Goal: Information Seeking & Learning: Understand process/instructions

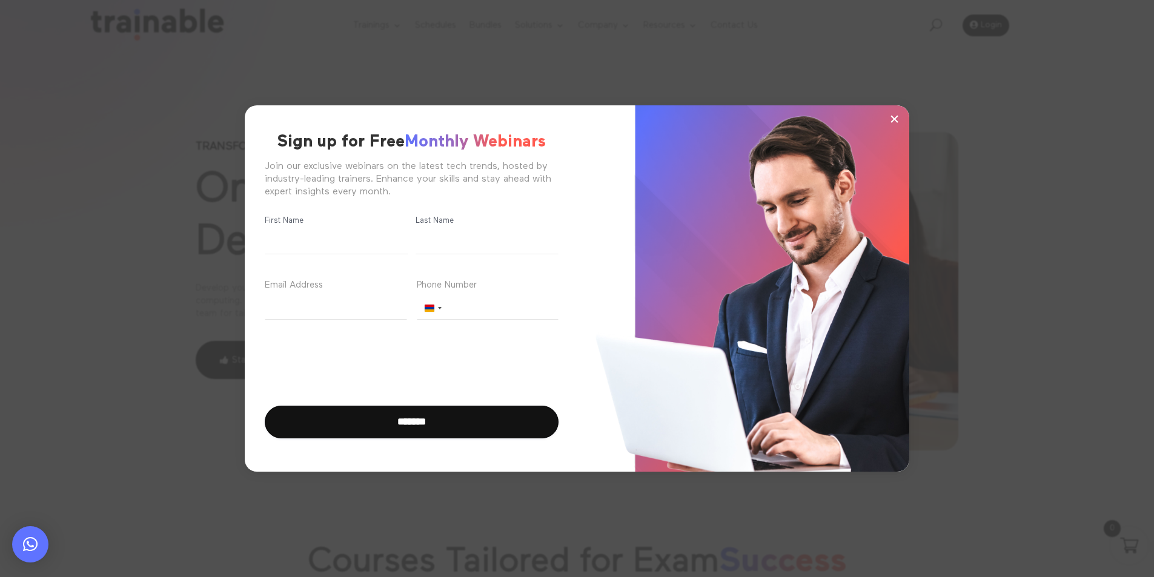
click at [1125, 268] on div "× Sign up for Free Monthly Webinars Join our exclusive webinars on the latest t…" at bounding box center [577, 288] width 1154 height 577
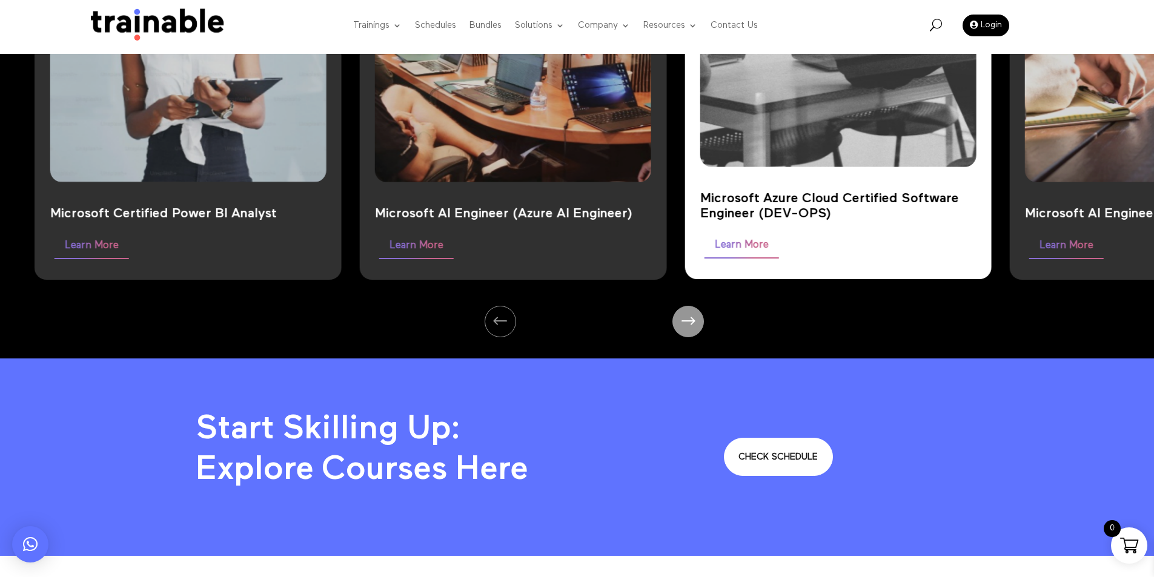
scroll to position [1332, 0]
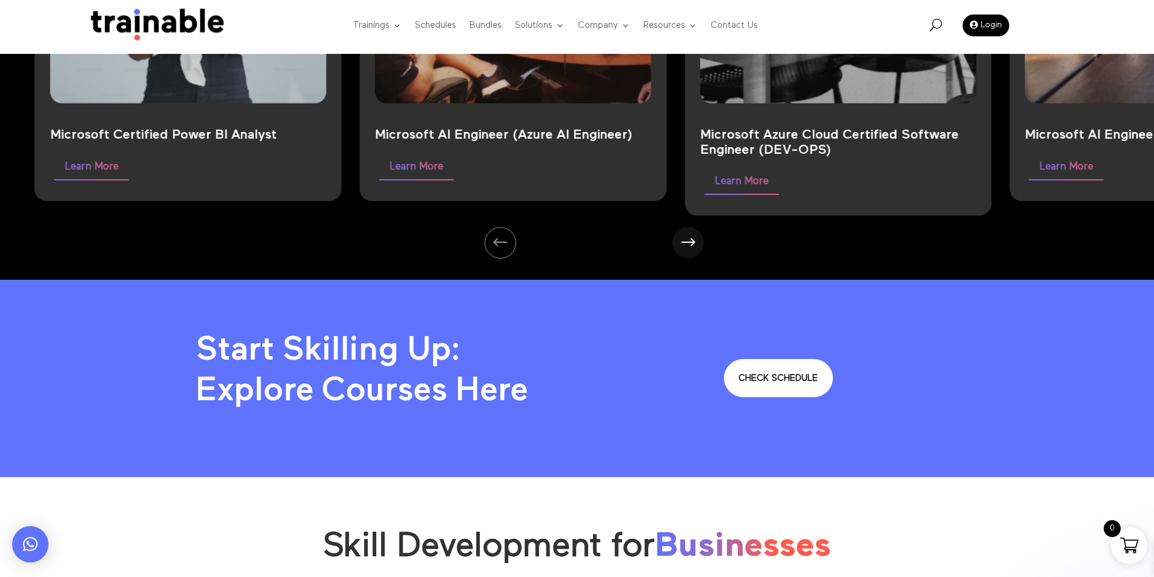
click at [686, 243] on div "Next slide" at bounding box center [688, 243] width 36 height 36
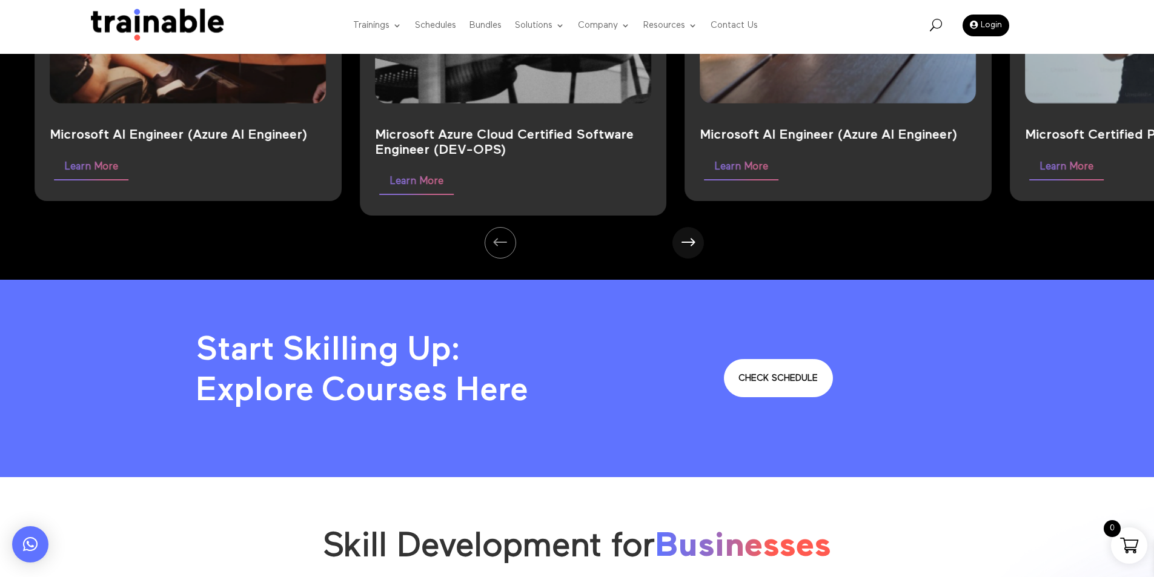
click at [686, 243] on div "Next slide" at bounding box center [688, 243] width 36 height 36
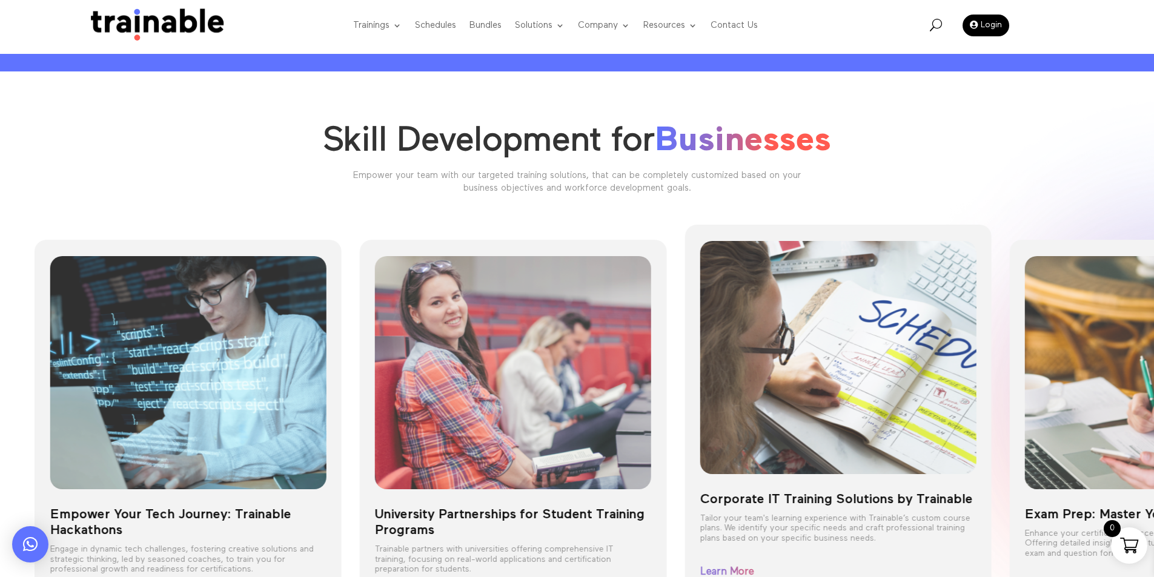
scroll to position [1817, 0]
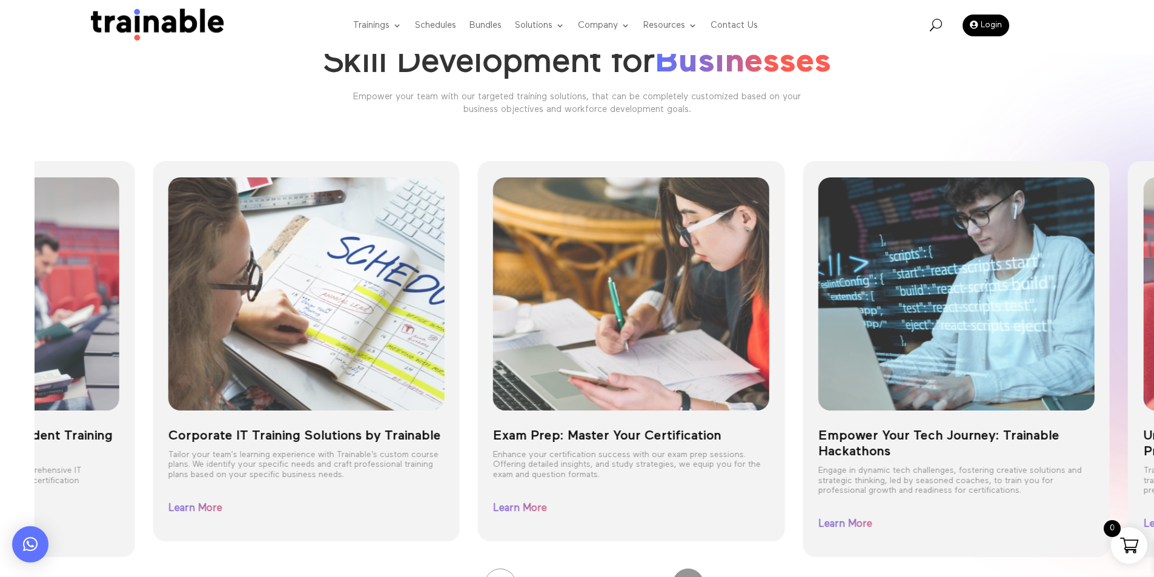
drag, startPoint x: 493, startPoint y: 310, endPoint x: 25, endPoint y: 309, distance: 468.2
click at [25, 310] on div "Skill Development for Businesses Empower your team with our targeted training s…" at bounding box center [577, 316] width 1154 height 647
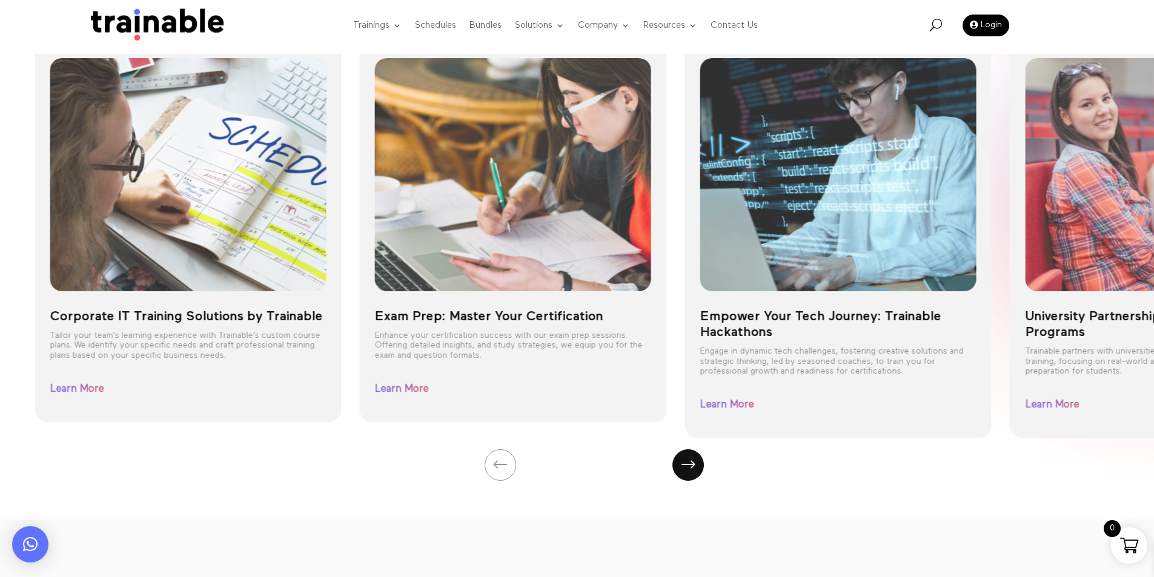
scroll to position [1938, 0]
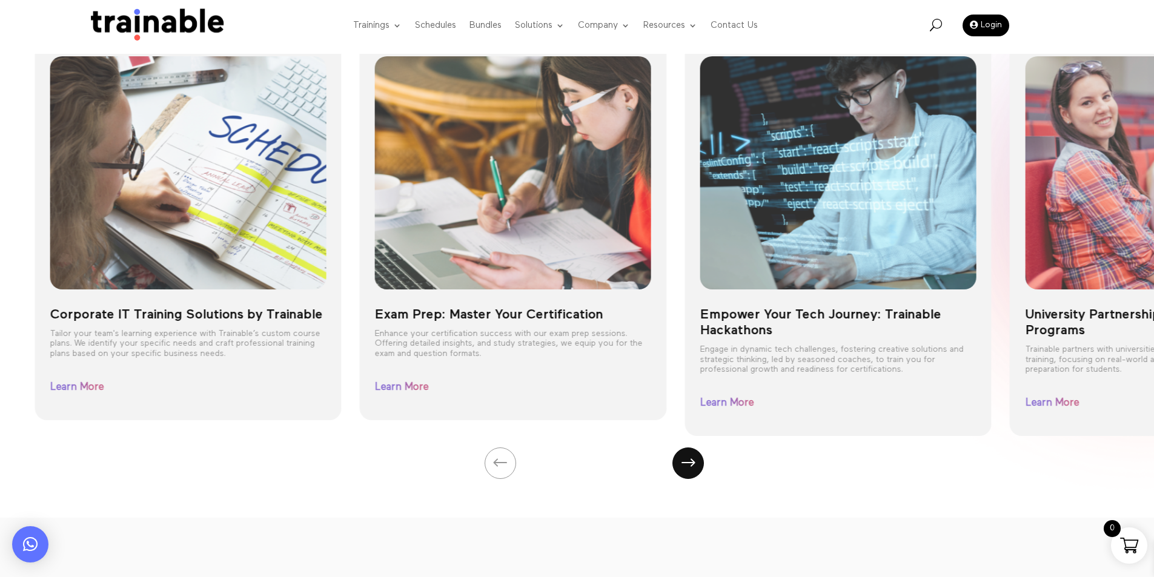
click at [697, 473] on div "Next slide" at bounding box center [688, 463] width 36 height 36
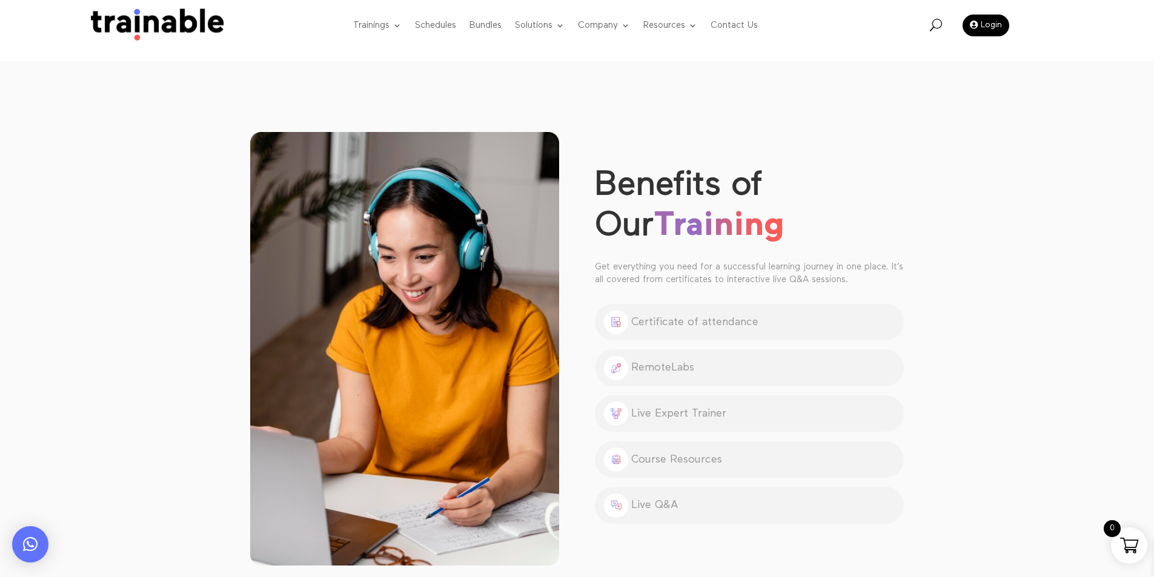
scroll to position [2423, 0]
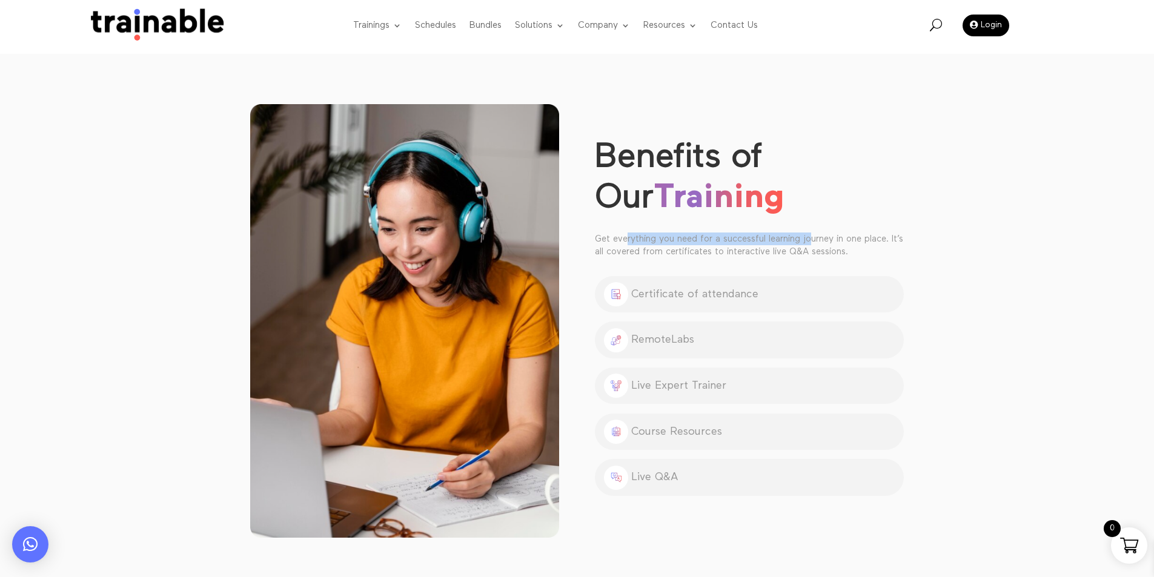
drag, startPoint x: 625, startPoint y: 239, endPoint x: 925, endPoint y: 239, distance: 300.4
click at [814, 239] on p "Get everything you need for a successful learning journey in one place. It’s al…" at bounding box center [749, 245] width 309 height 25
click at [925, 239] on div "Benefits of Our Training Get everything you need for a successful learning jour…" at bounding box center [577, 310] width 1154 height 554
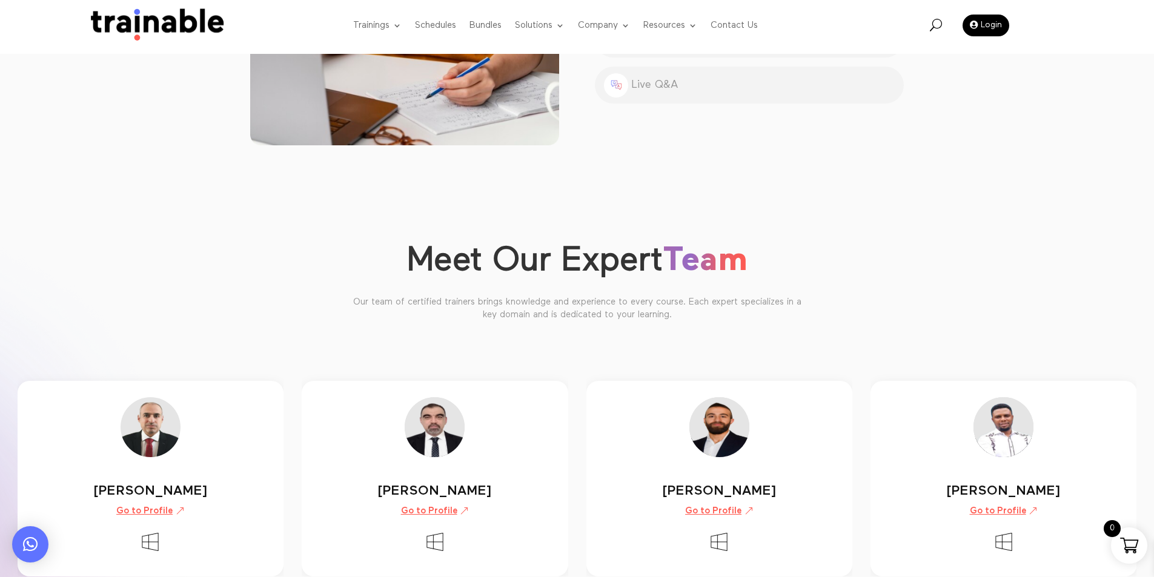
scroll to position [2847, 0]
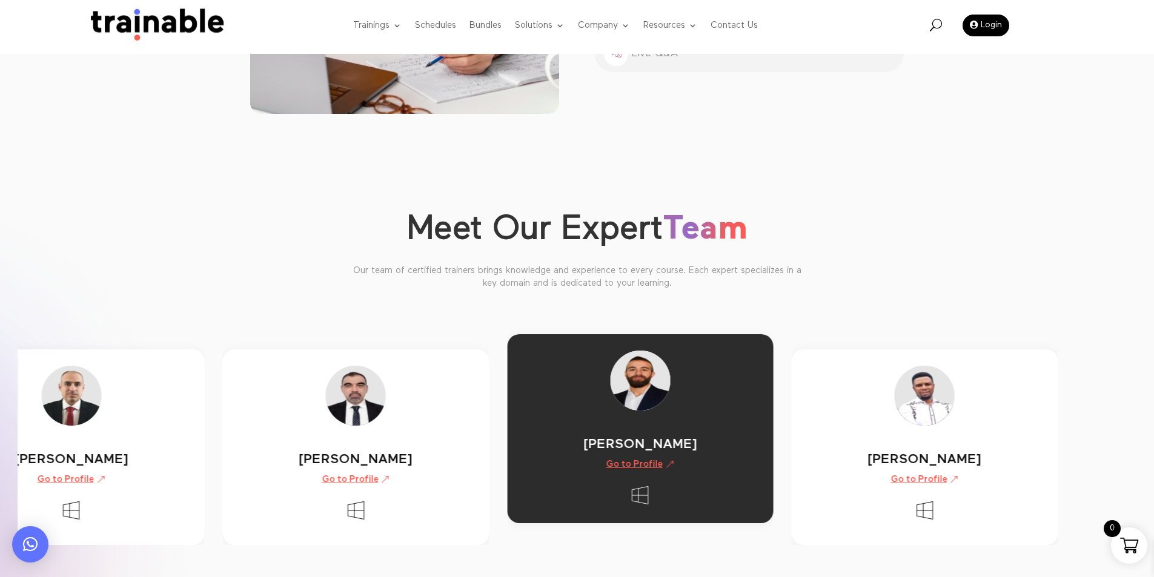
drag, startPoint x: 673, startPoint y: 422, endPoint x: 543, endPoint y: 422, distance: 130.2
click at [544, 422] on div "[PERSON_NAME] Go to Profile [PERSON_NAME] Go to Profile" at bounding box center [577, 434] width 1119 height 253
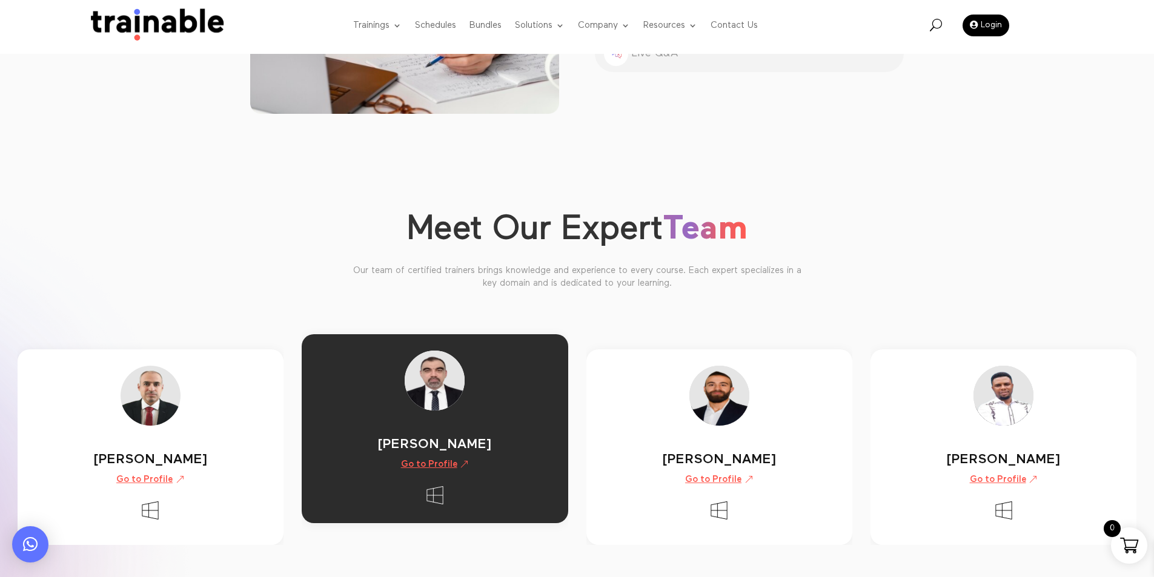
click at [528, 396] on div "[PERSON_NAME] Go to Profile [PERSON_NAME] Go to Profile [PERSON_NAME]" at bounding box center [586, 431] width 1137 height 228
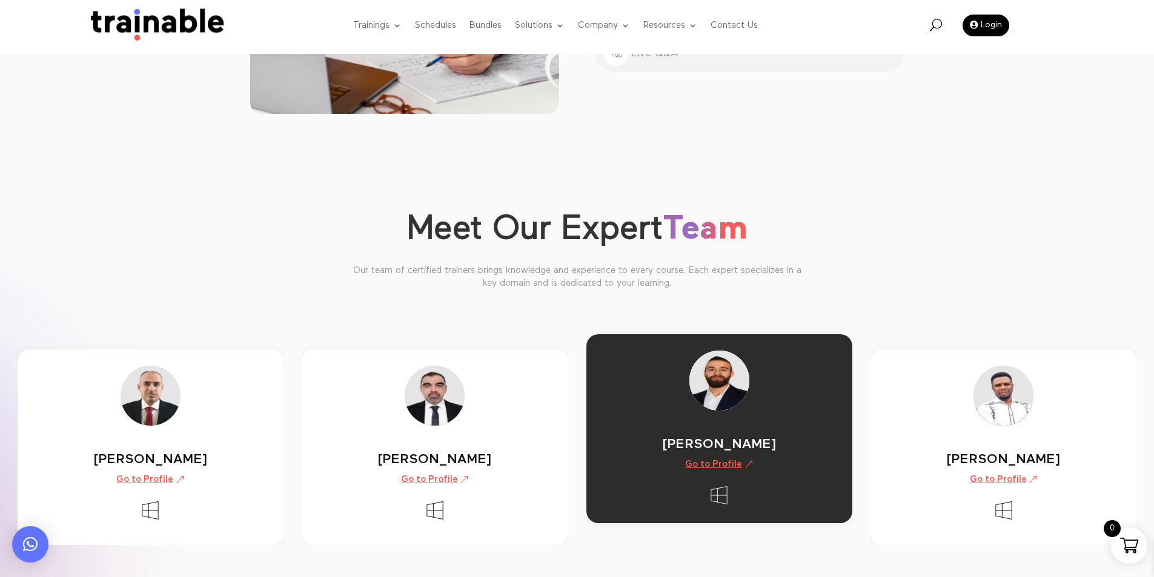
click at [710, 466] on link "Go to Profile" at bounding box center [719, 463] width 81 height 23
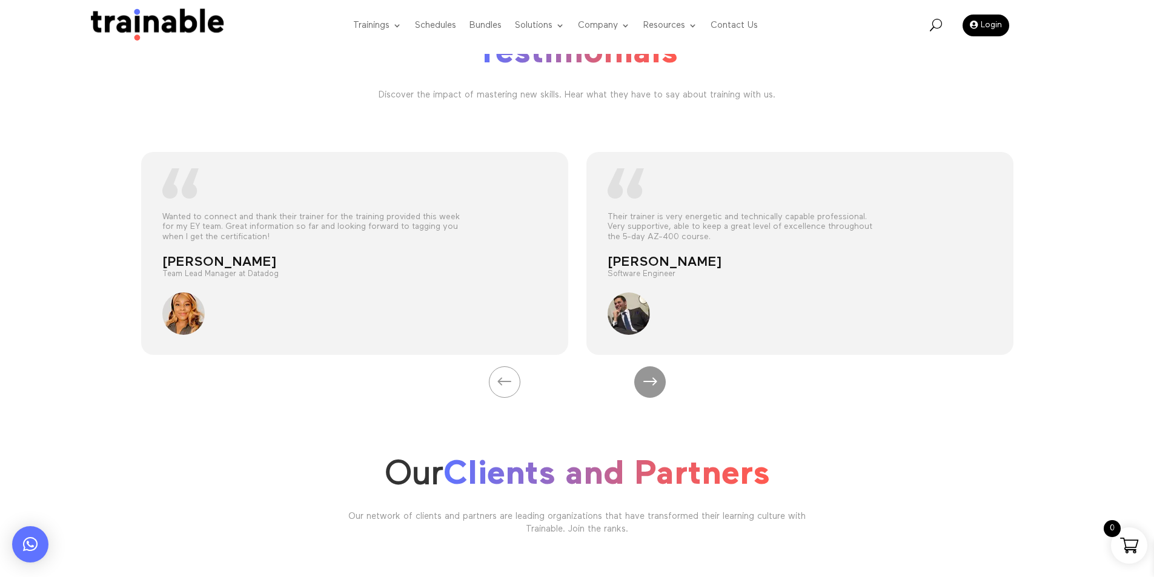
scroll to position [3873, 0]
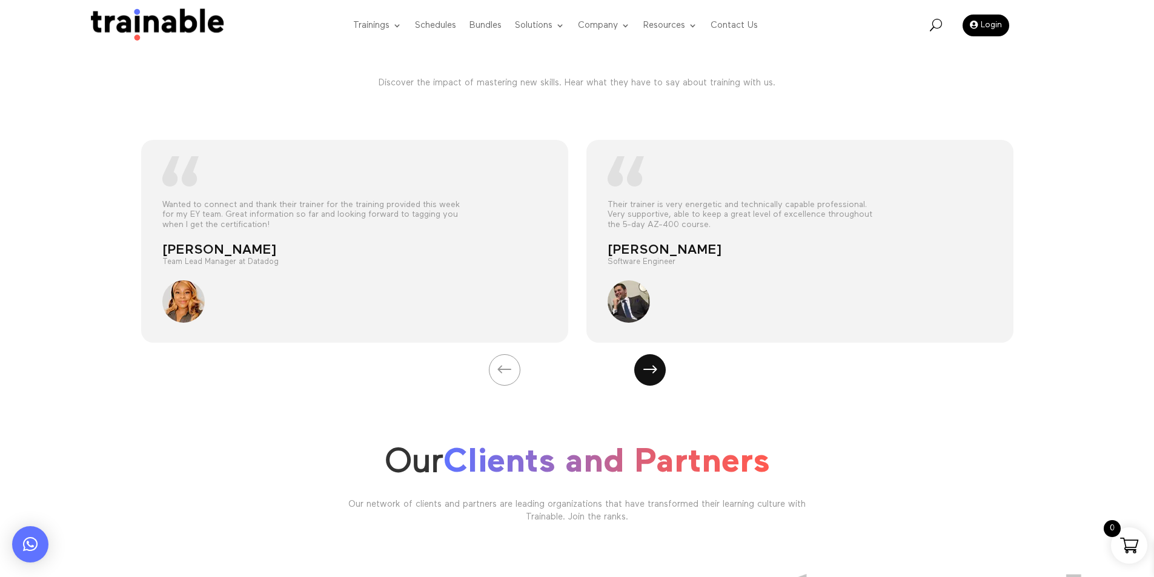
click at [637, 362] on div "Next slide" at bounding box center [650, 370] width 36 height 36
click at [669, 369] on div "Their trainer is very energetic and technically capable professional. Very supp…" at bounding box center [577, 239] width 909 height 269
click at [665, 369] on div "Next slide" at bounding box center [650, 370] width 36 height 36
click at [646, 370] on div "Next slide" at bounding box center [650, 370] width 36 height 36
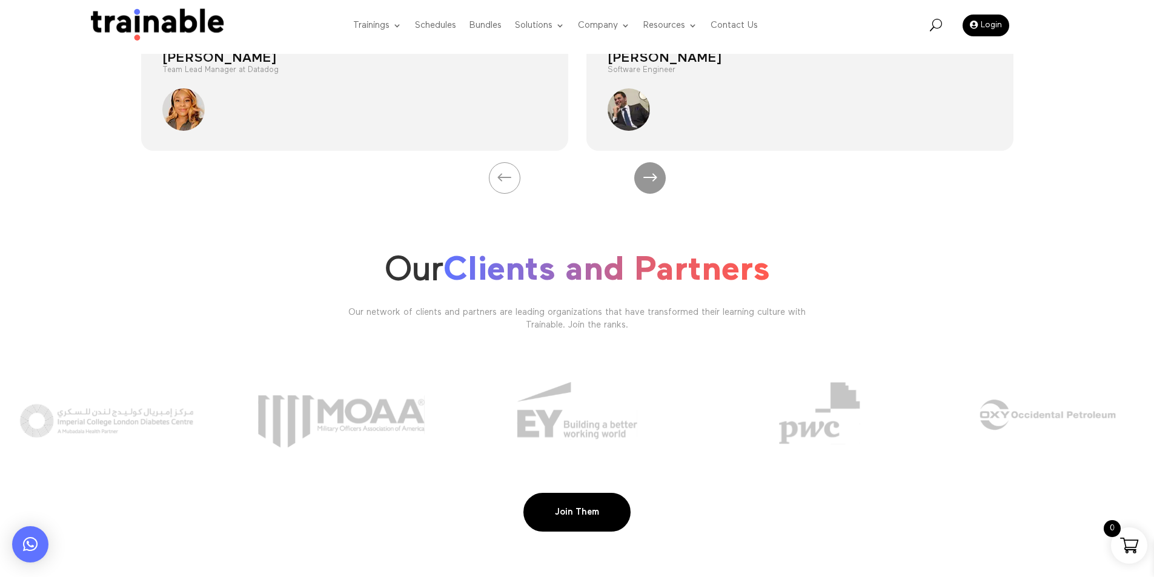
scroll to position [4176, 0]
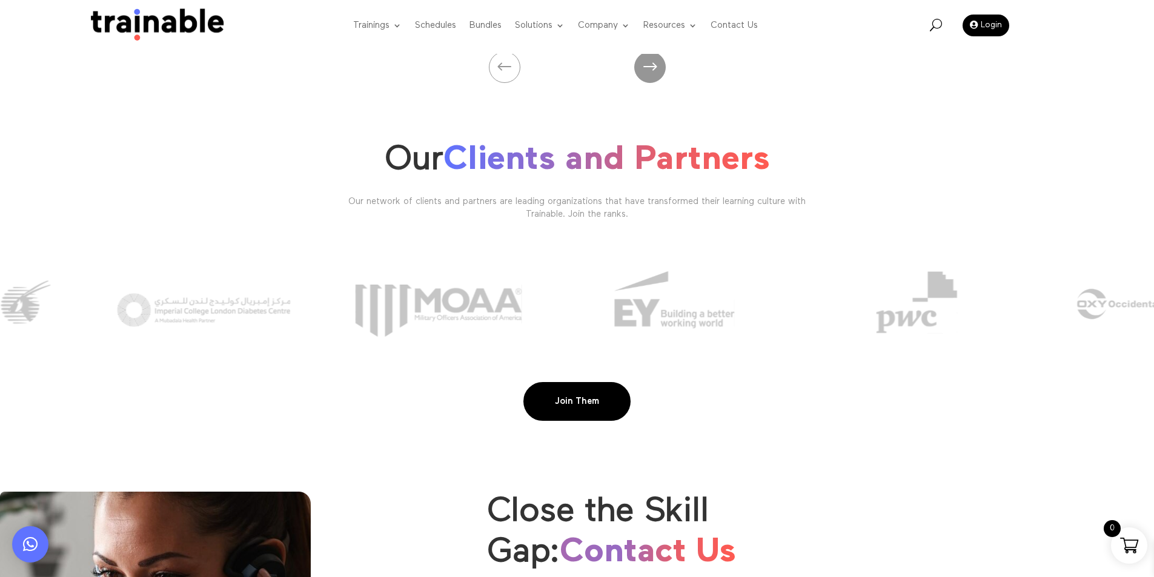
drag, startPoint x: 524, startPoint y: 301, endPoint x: 764, endPoint y: 301, distance: 239.8
click at [526, 301] on img at bounding box center [438, 303] width 175 height 65
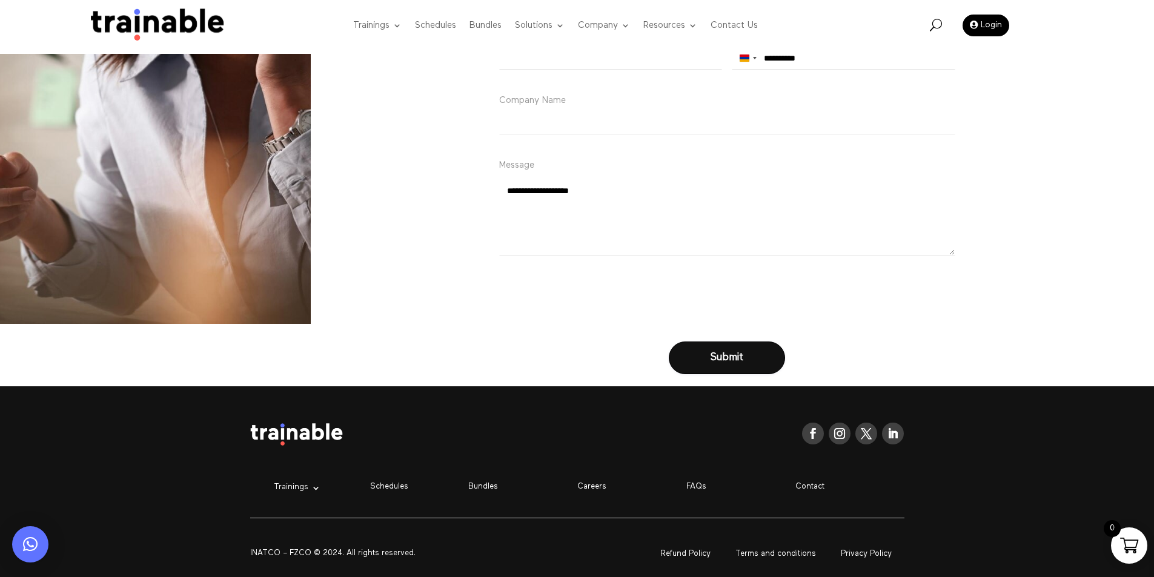
scroll to position [4871, 0]
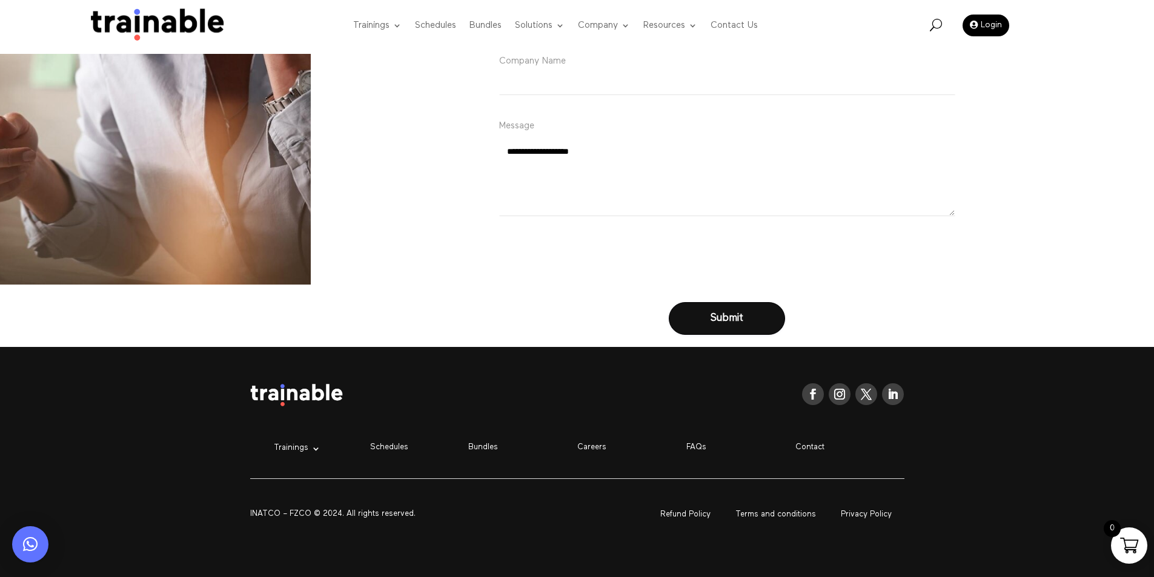
click at [674, 511] on link "Refund Policy" at bounding box center [685, 515] width 66 height 18
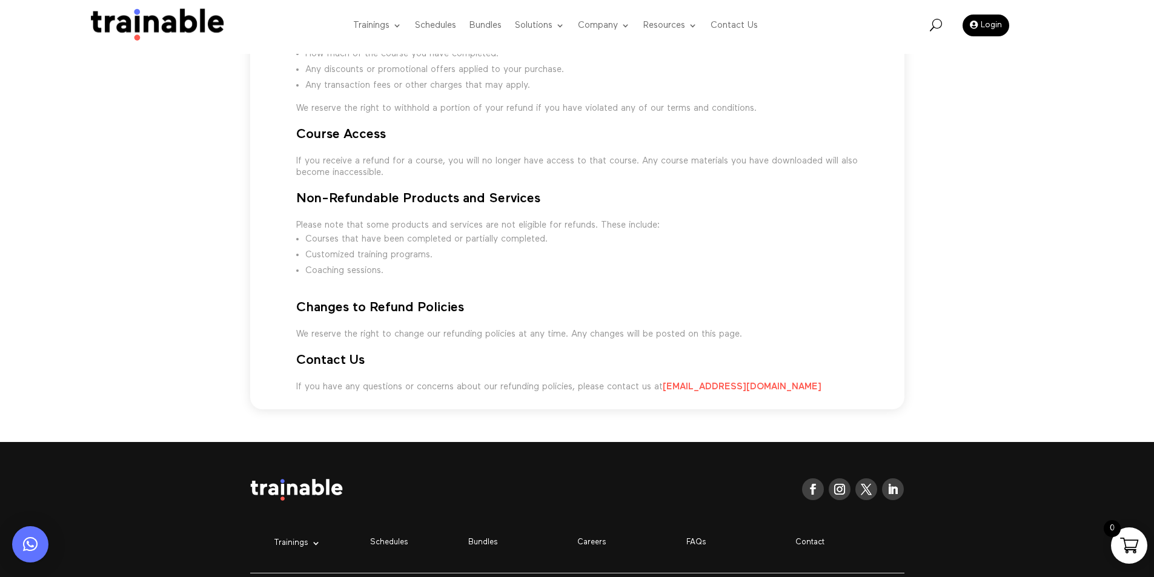
scroll to position [589, 0]
